Goal: Task Accomplishment & Management: Complete application form

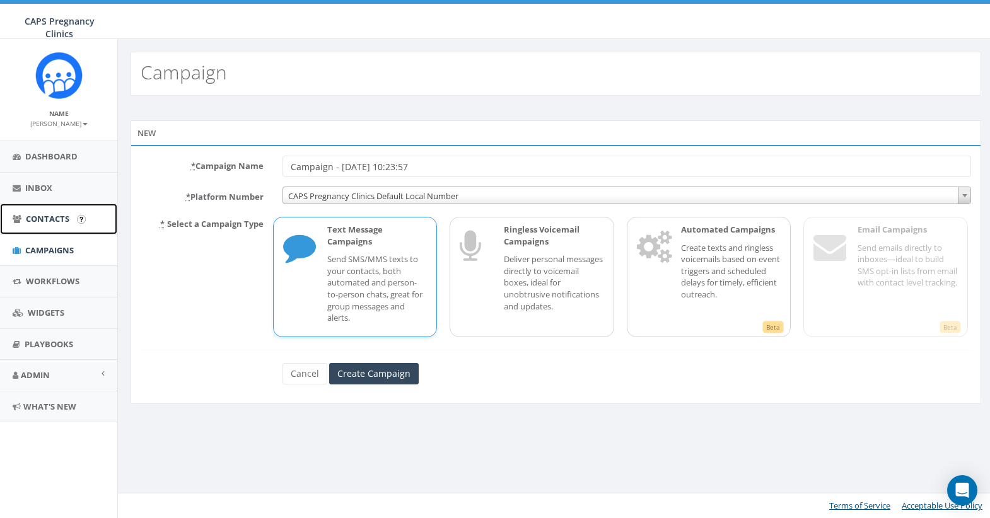
click at [53, 223] on span "Contacts" at bounding box center [48, 218] width 44 height 11
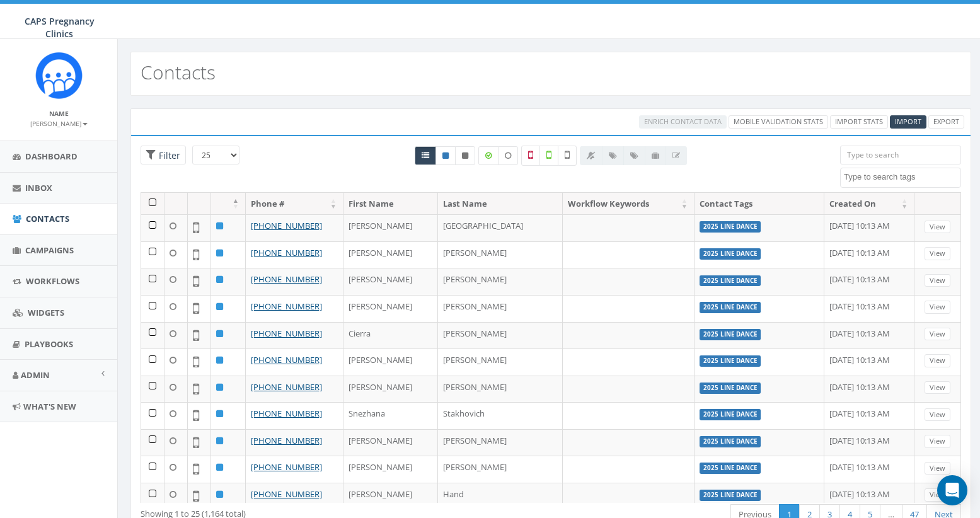
select select
click at [900, 120] on span "Import" at bounding box center [908, 121] width 26 height 9
select select
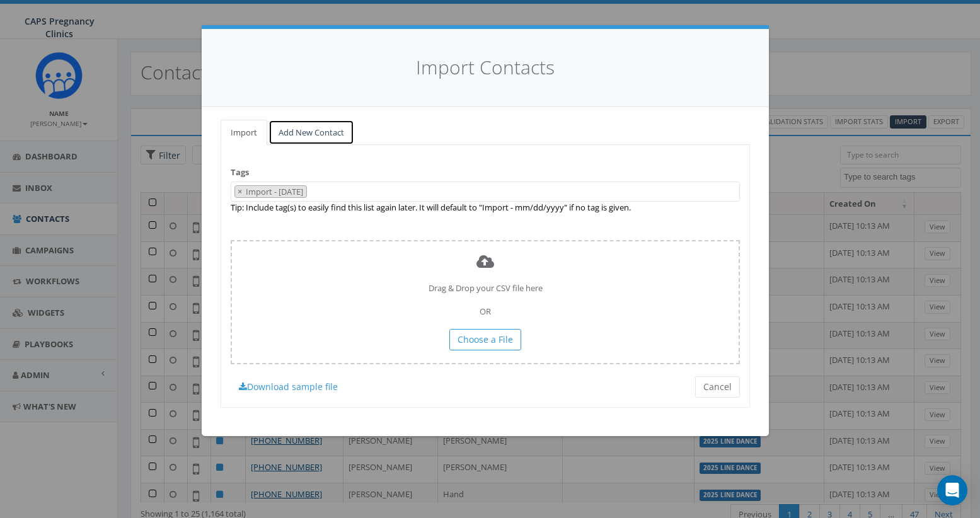
click at [291, 129] on link "Add New Contact" at bounding box center [312, 133] width 86 height 26
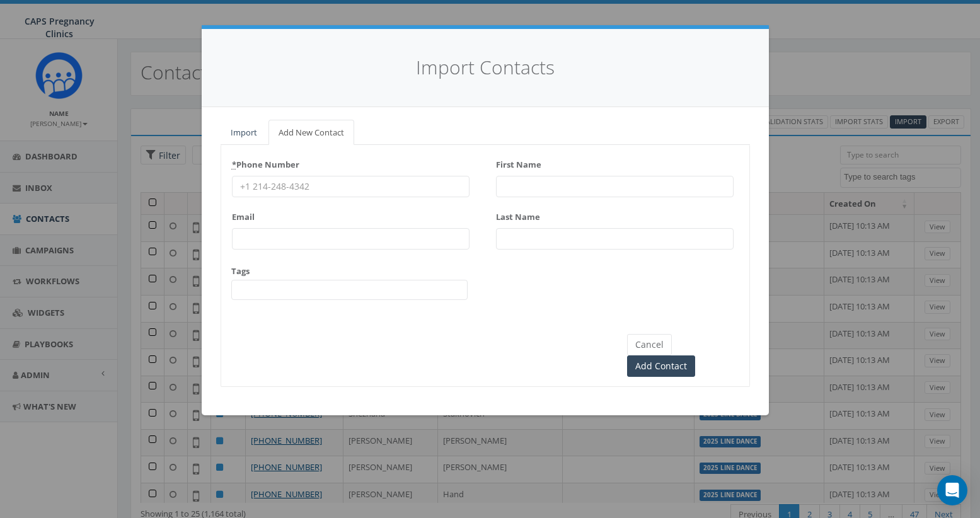
click at [257, 183] on input "* Phone Number" at bounding box center [351, 186] width 238 height 21
paste input "[PHONE_NUMBER]"
type input "[PHONE_NUMBER]"
click at [324, 288] on span at bounding box center [349, 290] width 236 height 20
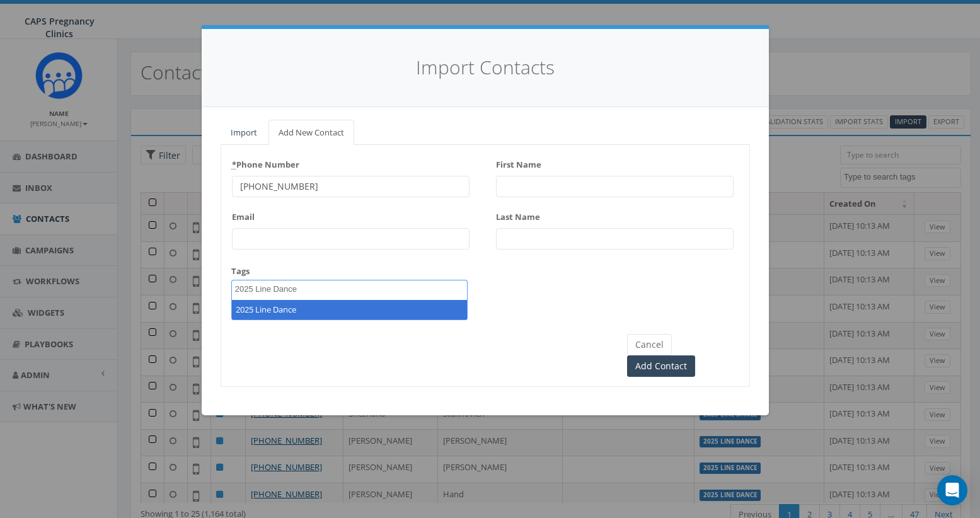
type textarea "2025 Line Dance"
select select "2025 Line Dance"
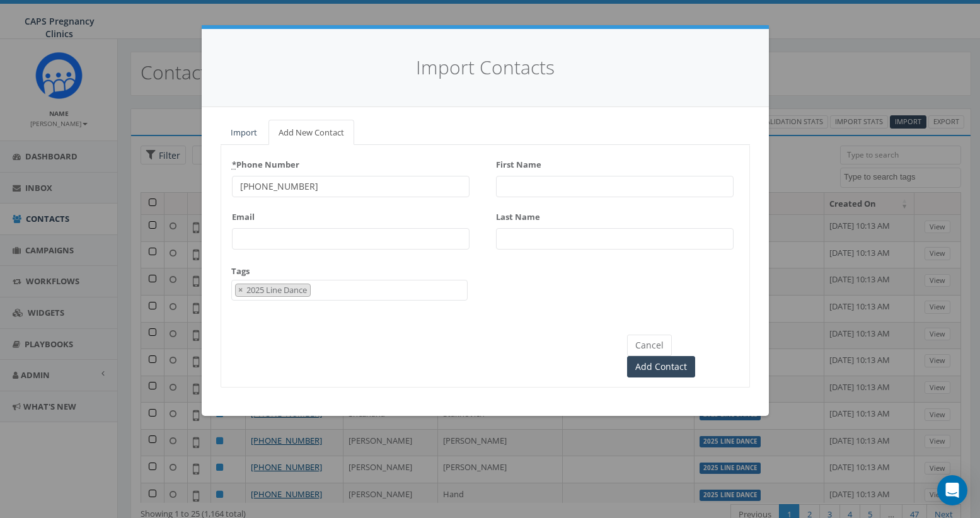
click at [549, 181] on input "First Name" at bounding box center [615, 186] width 238 height 21
type input "[PERSON_NAME]"
click at [535, 240] on input "Last Name" at bounding box center [615, 238] width 238 height 21
type input "King"
click at [694, 356] on input "Add Contact" at bounding box center [661, 366] width 68 height 21
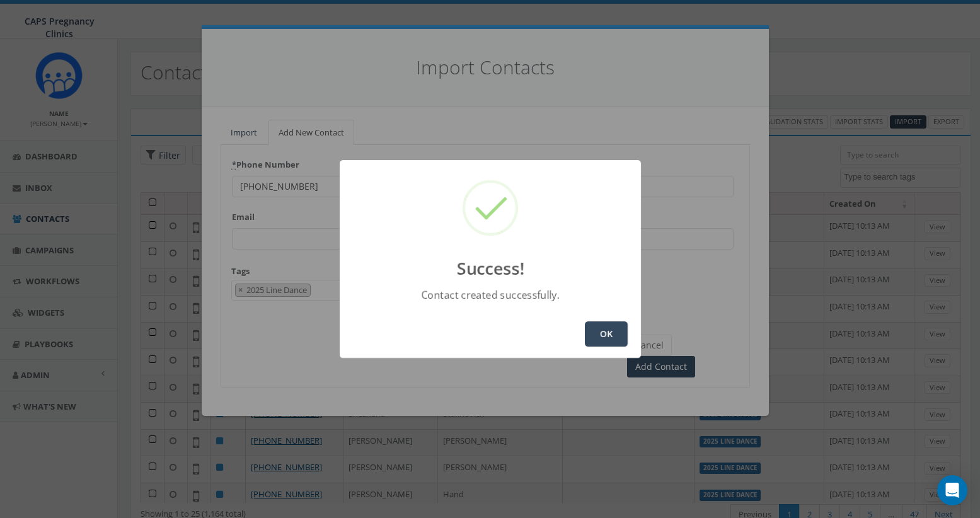
click at [606, 334] on button "OK" at bounding box center [606, 334] width 43 height 25
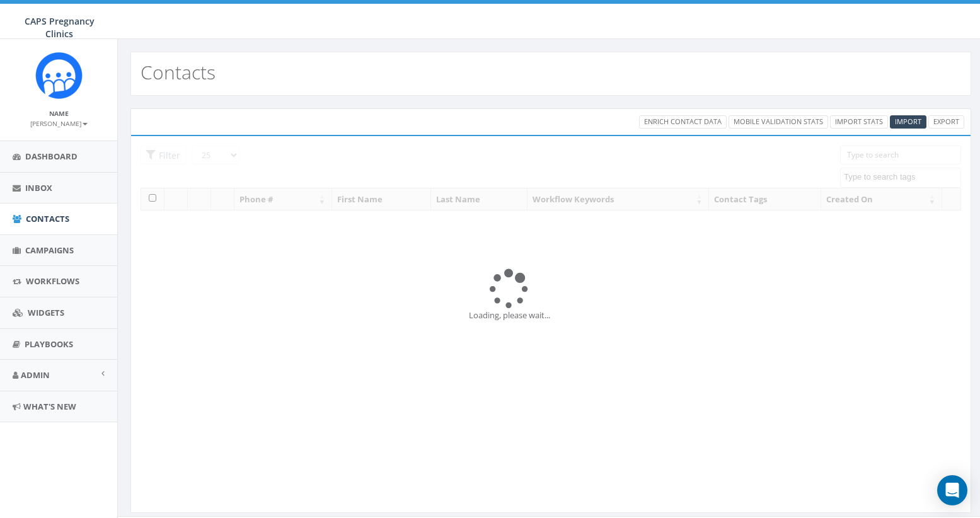
select select
